Goal: Communication & Community: Answer question/provide support

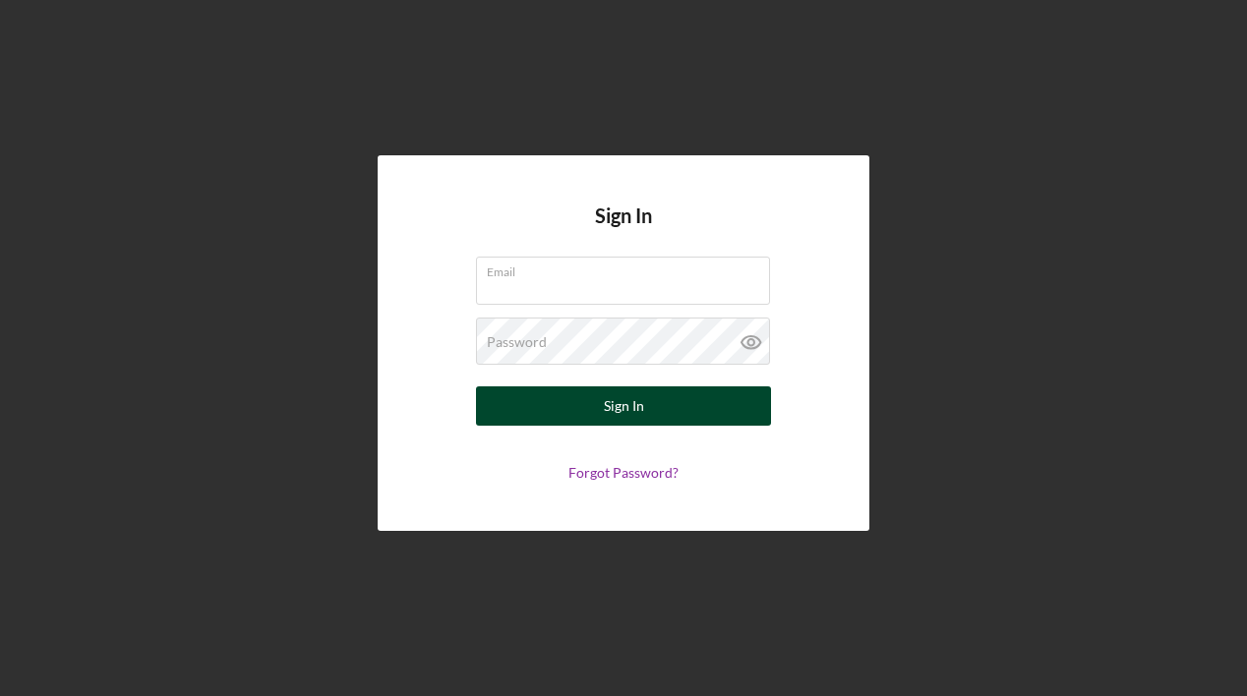
type input "[EMAIL_ADDRESS][DOMAIN_NAME]"
click at [714, 412] on button "Sign In" at bounding box center [623, 406] width 295 height 39
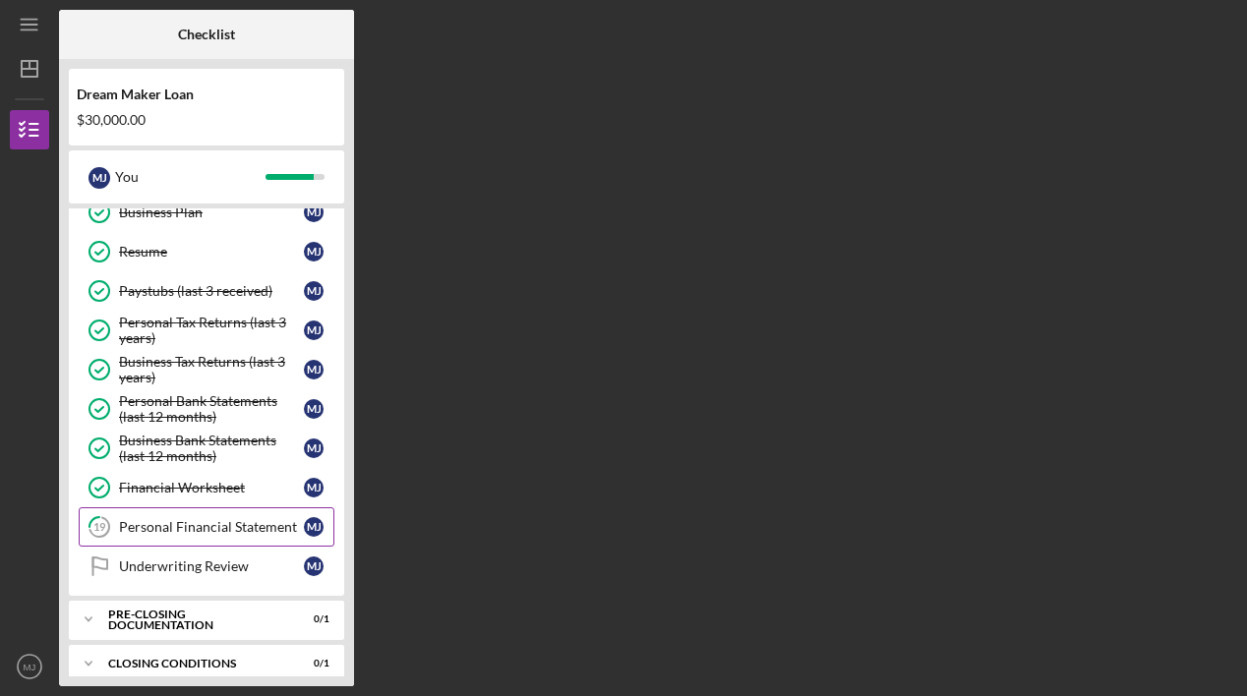
scroll to position [118, 0]
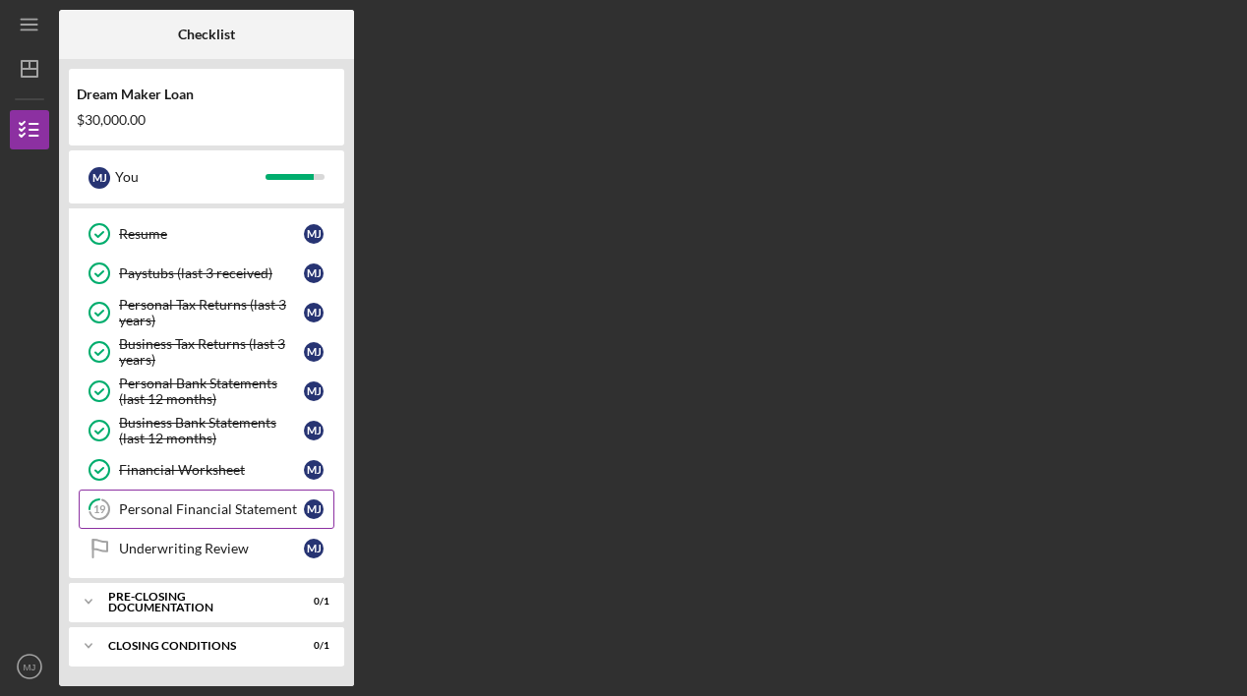
click at [228, 526] on link "19 Personal Financial Statement [PERSON_NAME]" at bounding box center [207, 509] width 256 height 39
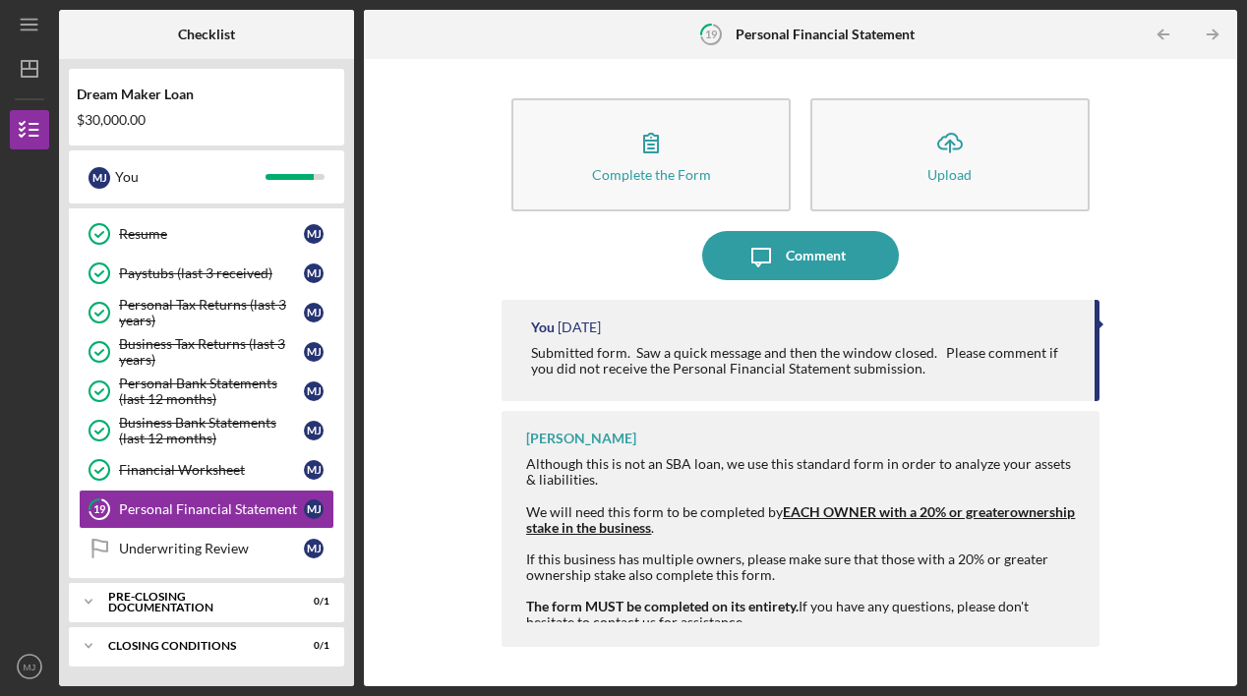
click at [726, 450] on div "[PERSON_NAME] Although this is not an SBA loan, we use this standard form in or…" at bounding box center [801, 529] width 598 height 236
drag, startPoint x: 729, startPoint y: 468, endPoint x: 814, endPoint y: 643, distance: 194.9
click at [814, 643] on div "[PERSON_NAME] Although this is not an SBA loan, we use this standard form in or…" at bounding box center [801, 529] width 598 height 236
click at [226, 551] on div "Underwriting Review" at bounding box center [211, 549] width 185 height 16
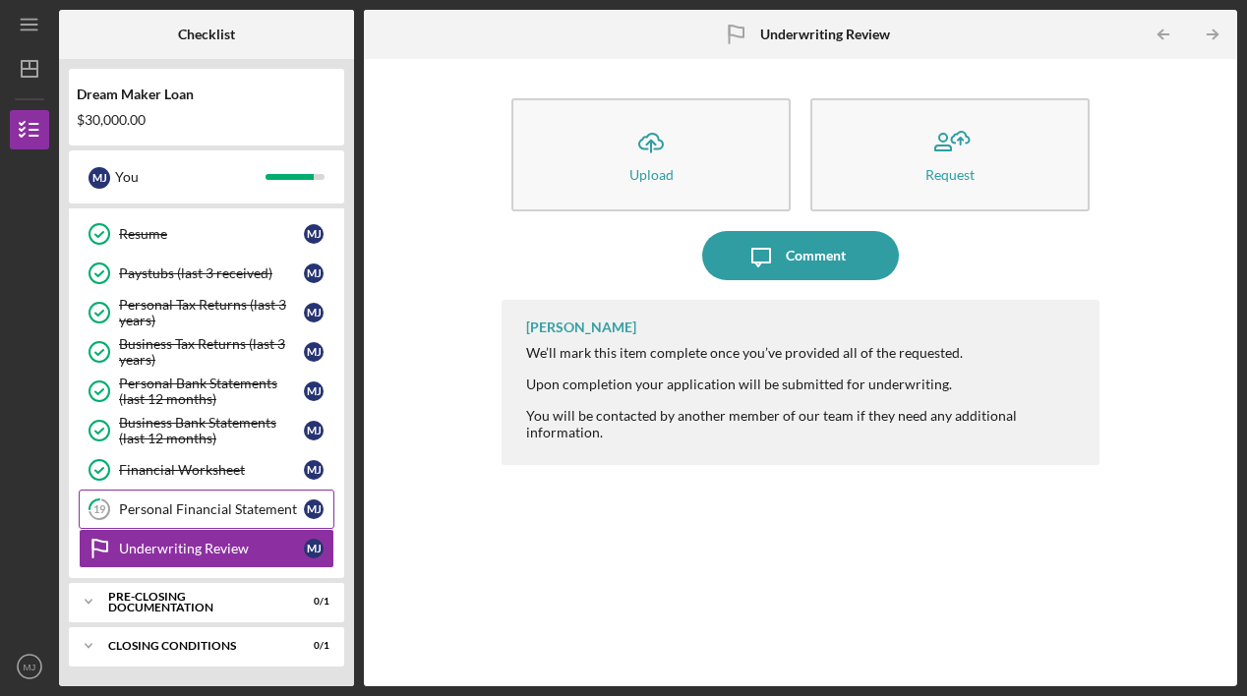
click at [242, 509] on div "Personal Financial Statement" at bounding box center [211, 510] width 185 height 16
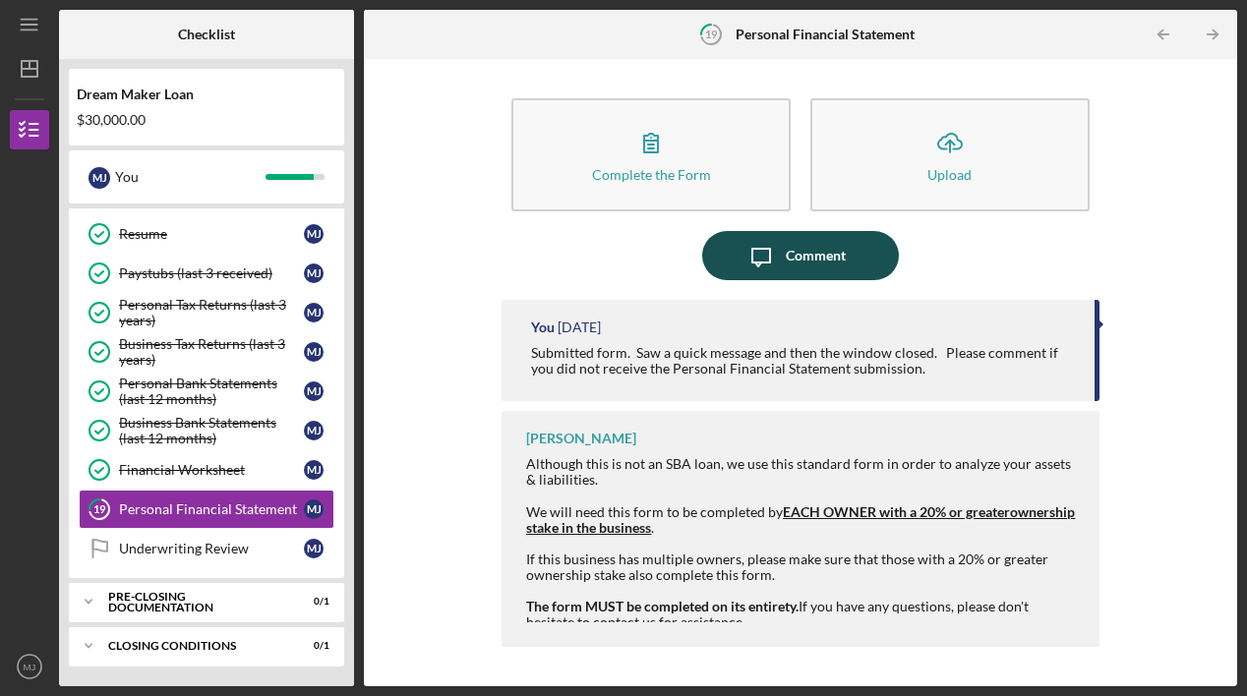
click at [802, 248] on div "Comment" at bounding box center [816, 255] width 60 height 49
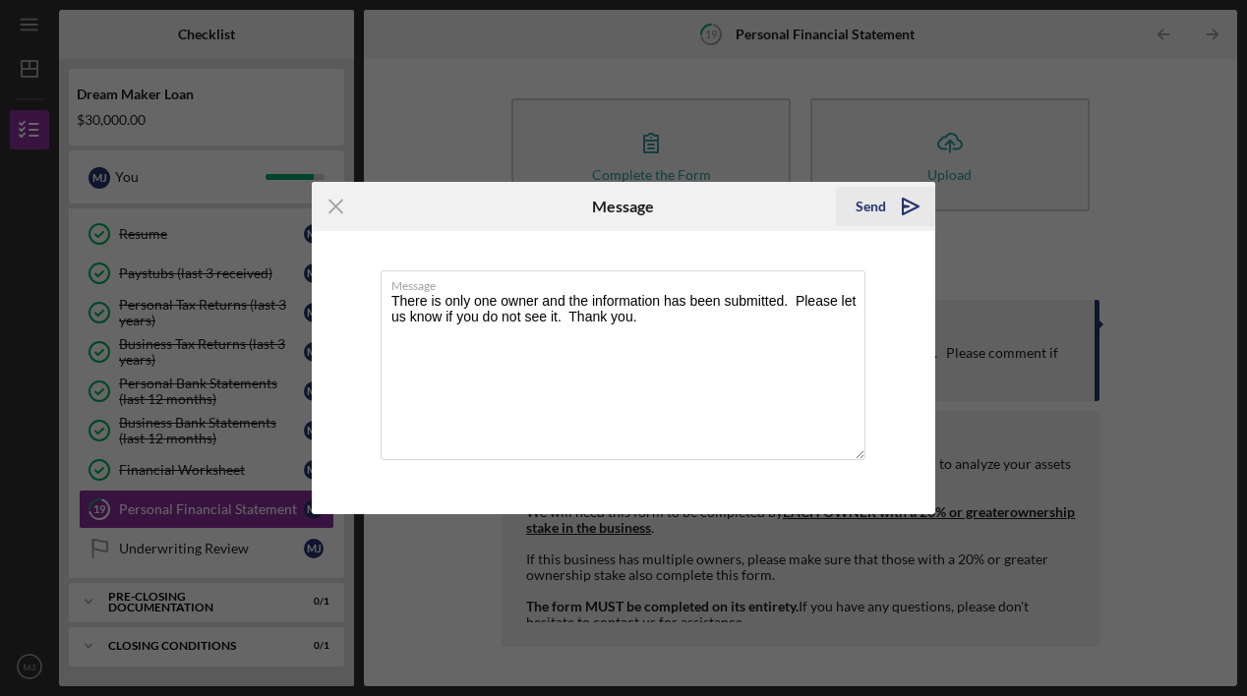
type textarea "There is only one owner and the information has been submitted. Please let us k…"
click at [871, 207] on div "Send" at bounding box center [871, 206] width 30 height 39
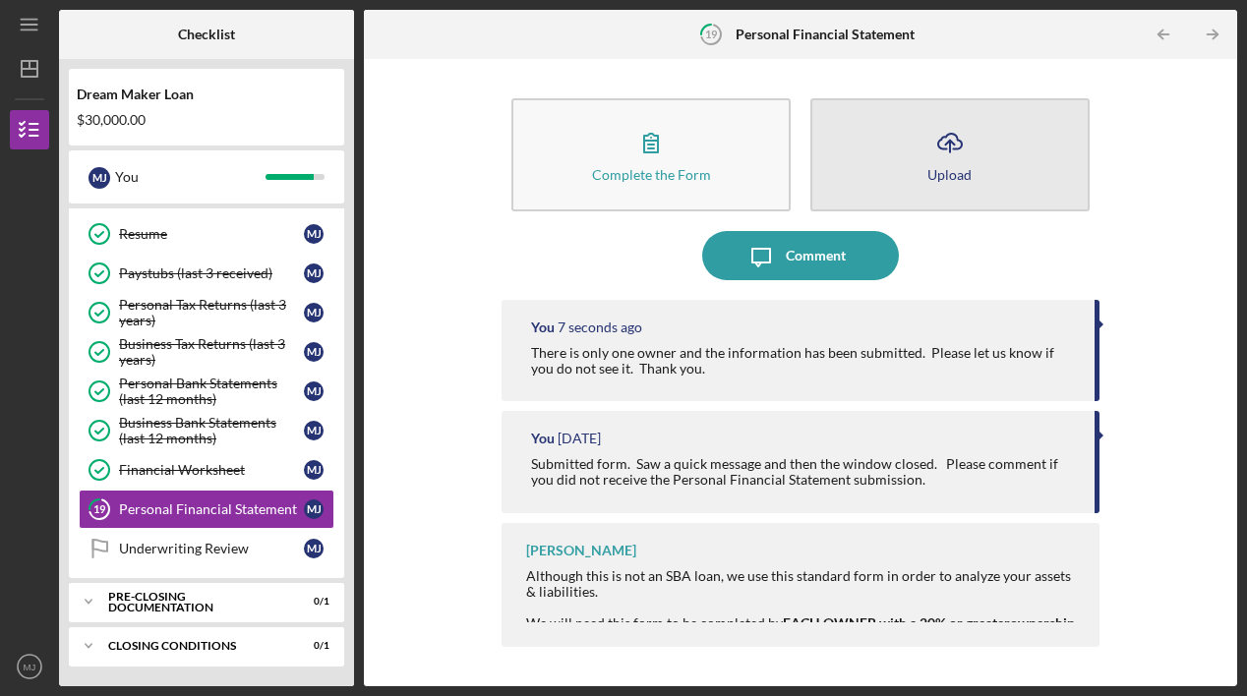
click at [918, 163] on button "Icon/Upload Upload" at bounding box center [949, 154] width 279 height 113
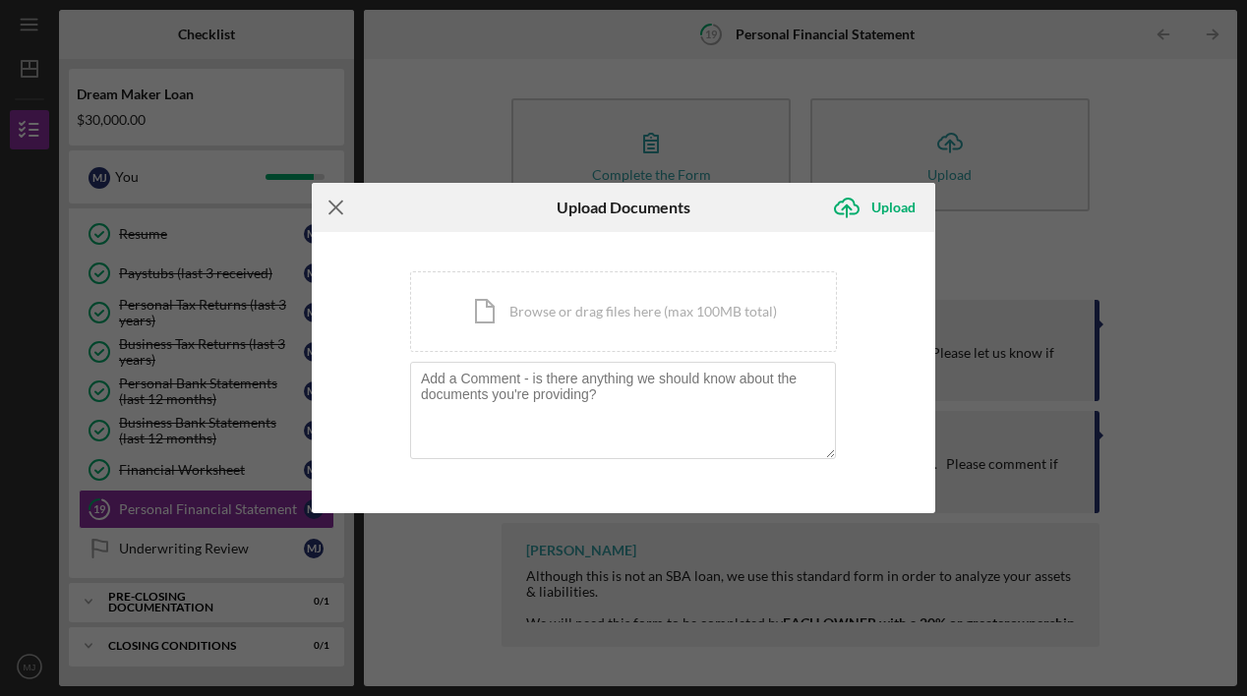
click at [334, 209] on line at bounding box center [335, 208] width 13 height 13
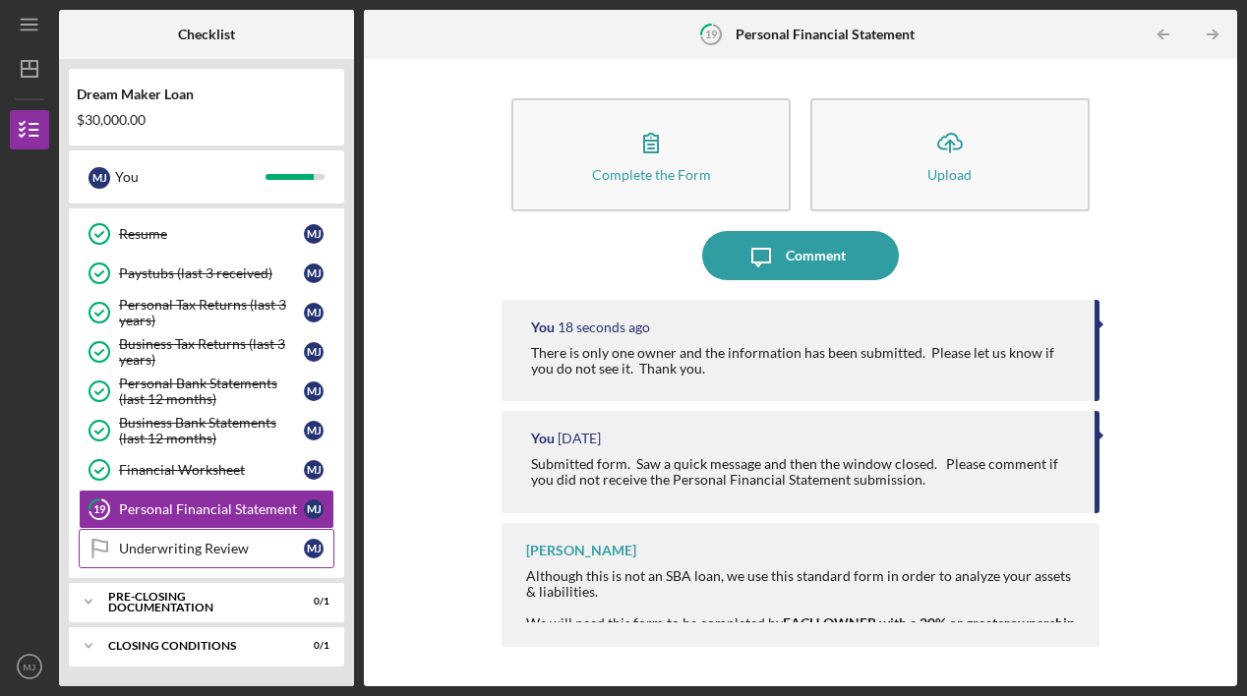
click at [214, 544] on div "Underwriting Review" at bounding box center [211, 549] width 185 height 16
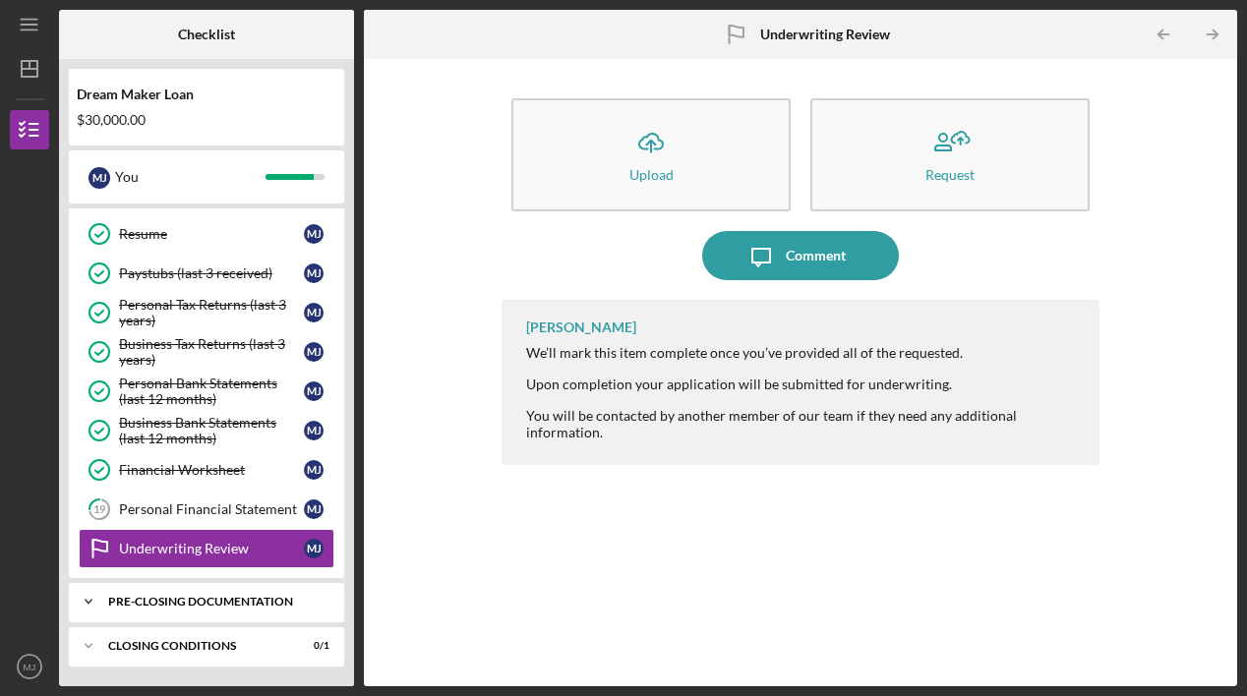
click at [244, 608] on div "Icon/Expander Pre-Closing Documentation 0 / 1" at bounding box center [206, 601] width 275 height 39
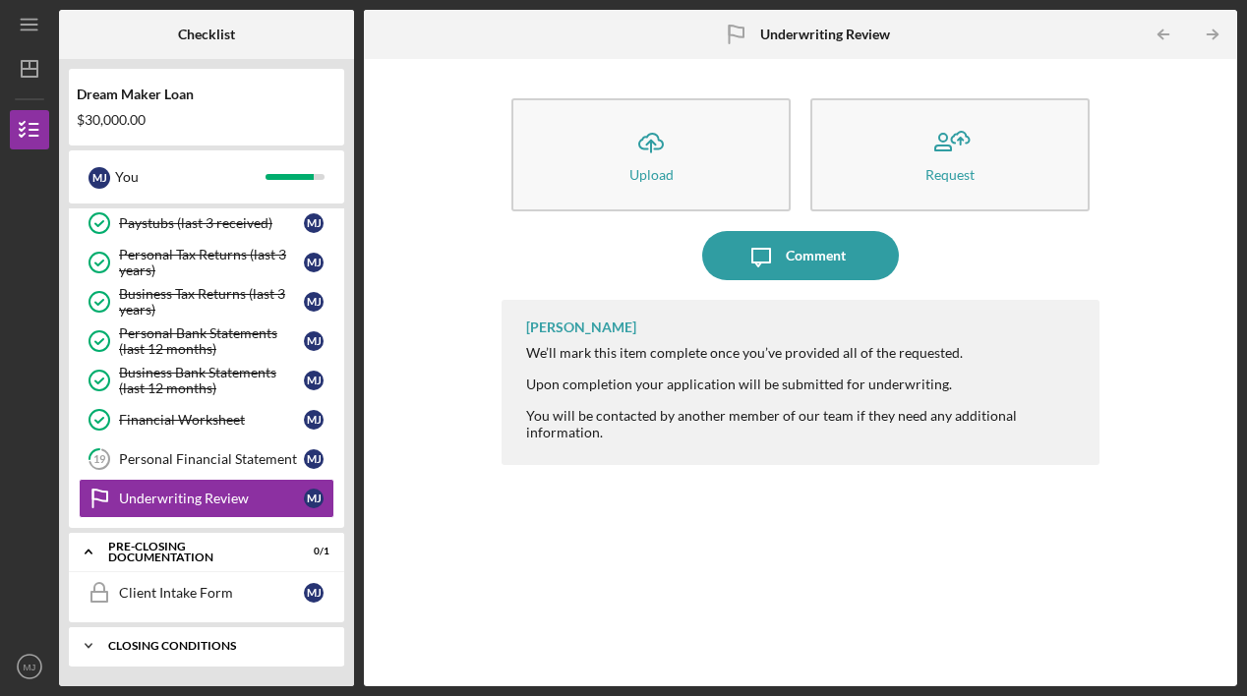
click at [238, 638] on div "Icon/Expander Closing Conditions 0 / 1" at bounding box center [206, 646] width 275 height 39
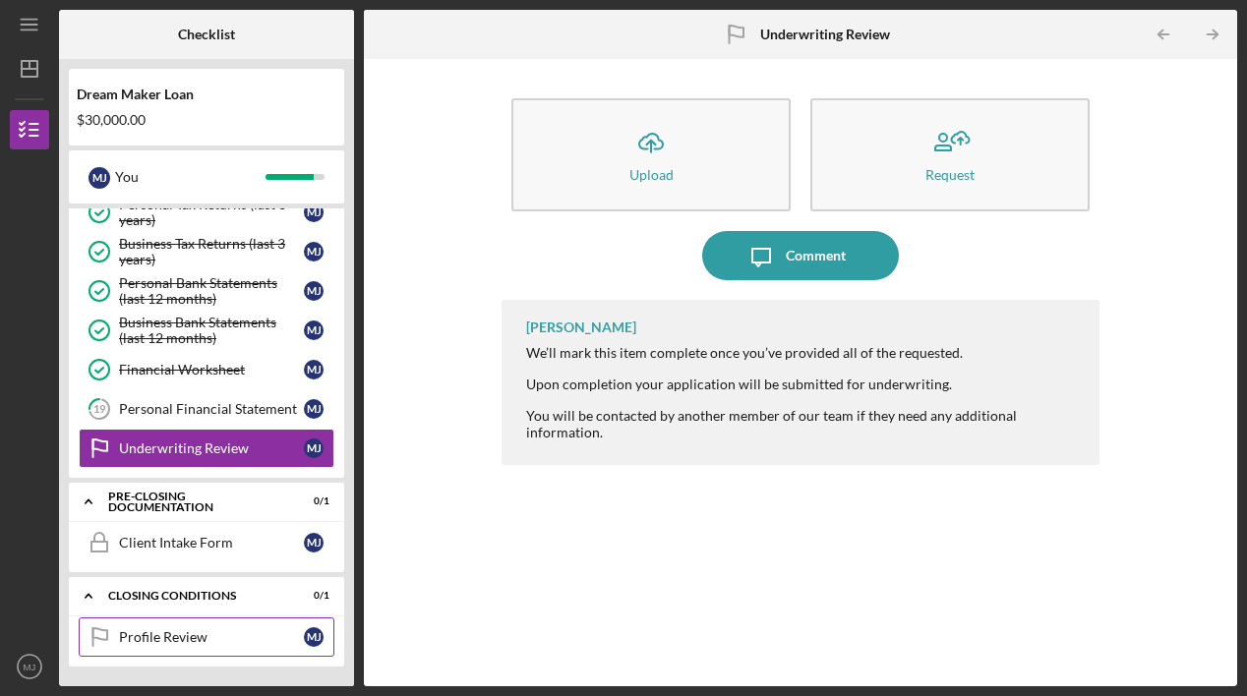
click at [204, 633] on div "Profile Review" at bounding box center [211, 637] width 185 height 16
